Goal: Information Seeking & Learning: Learn about a topic

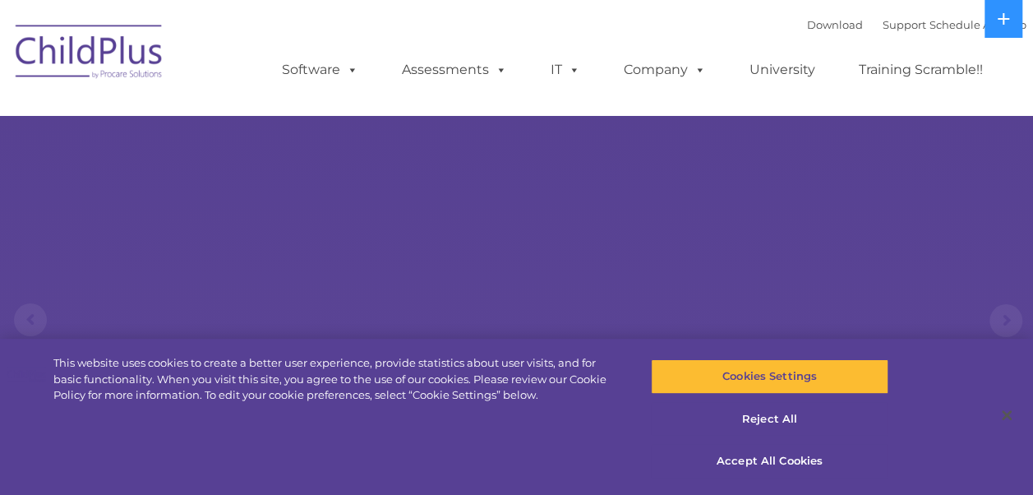
select select "MEDIUM"
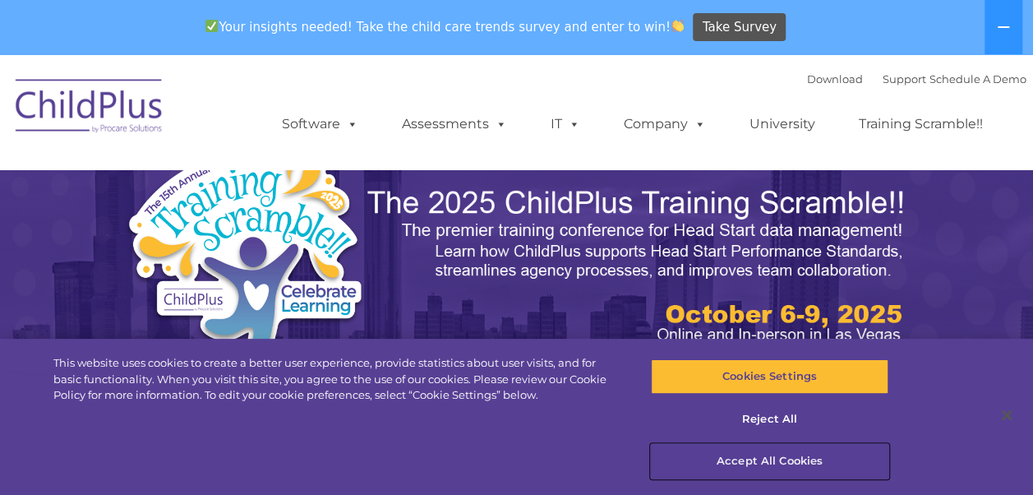
click at [773, 462] on button "Accept All Cookies" at bounding box center [770, 461] width 238 height 35
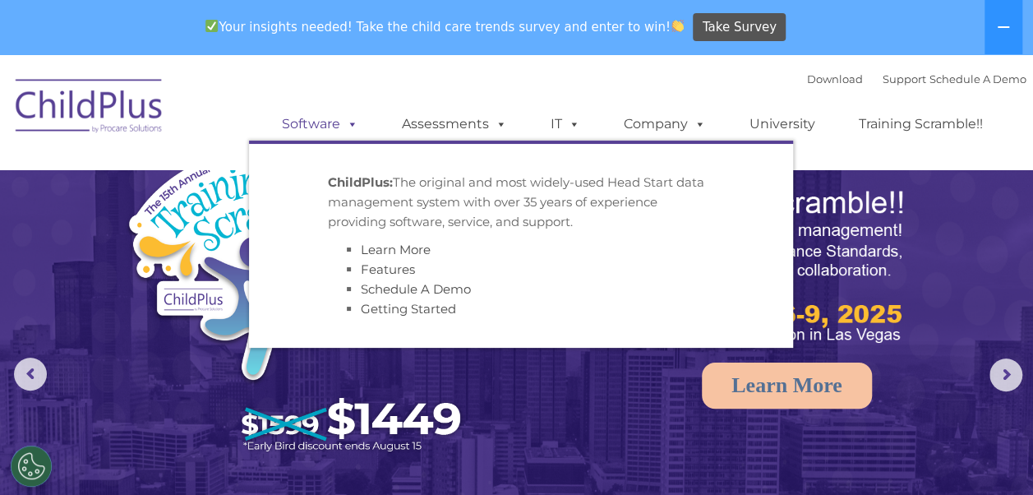
click at [343, 124] on span at bounding box center [349, 124] width 18 height 16
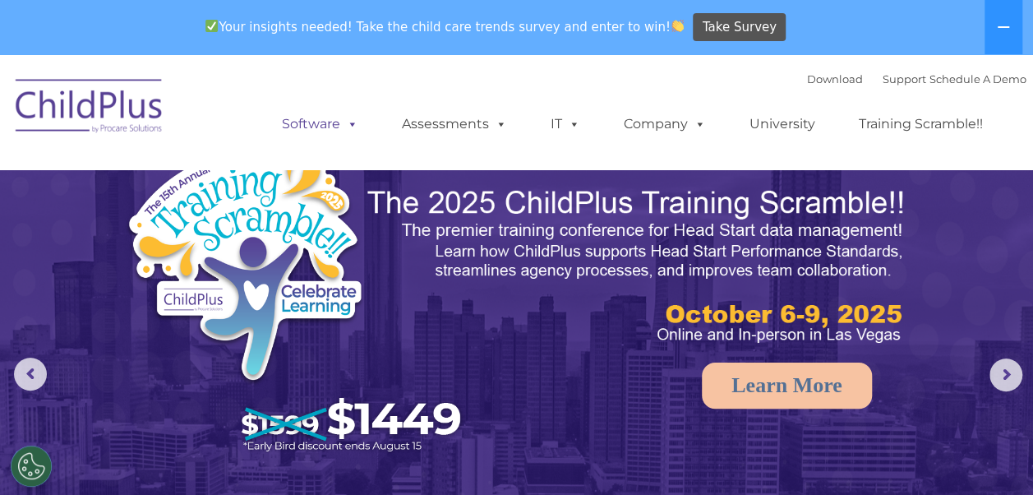
click at [344, 124] on span at bounding box center [349, 124] width 18 height 16
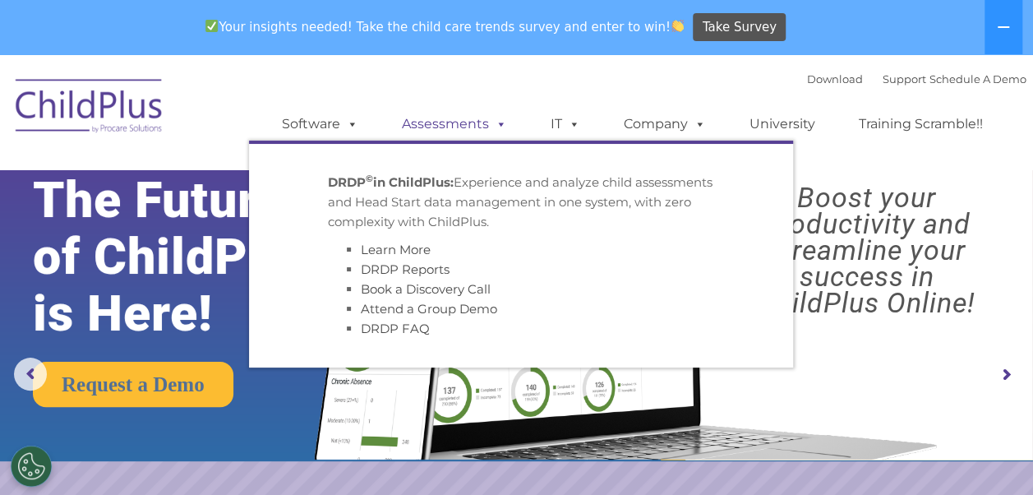
click at [472, 120] on link "Assessments" at bounding box center [454, 124] width 138 height 33
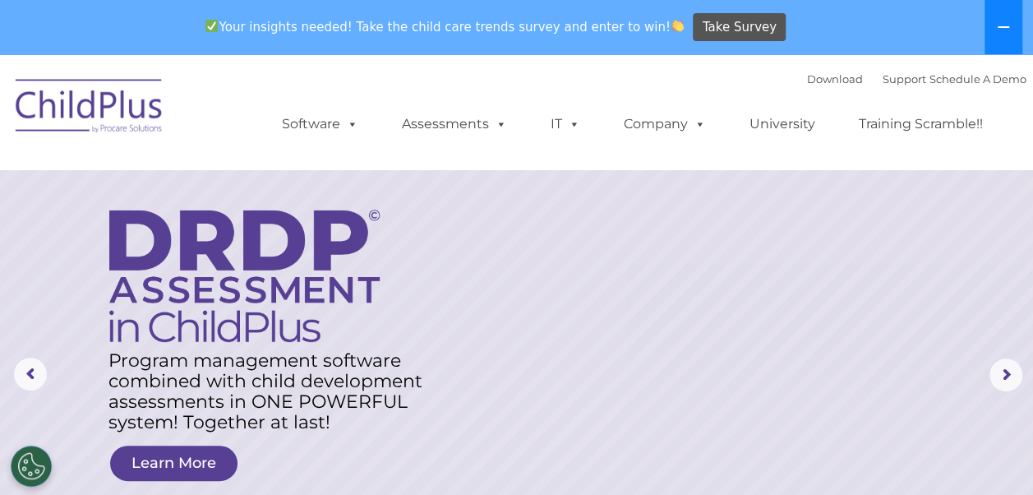
click at [1005, 35] on button at bounding box center [1004, 27] width 38 height 54
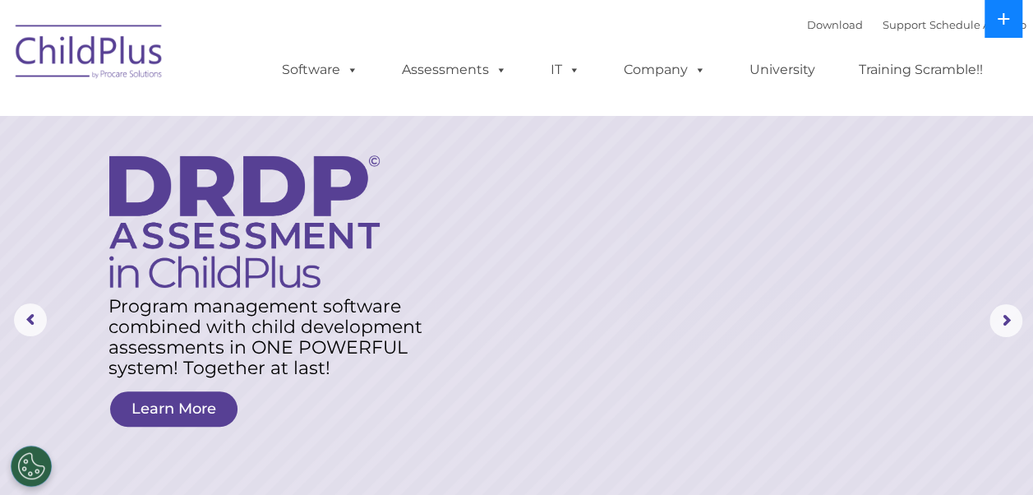
click at [1008, 37] on button at bounding box center [1004, 19] width 38 height 38
